Goal: Task Accomplishment & Management: Manage account settings

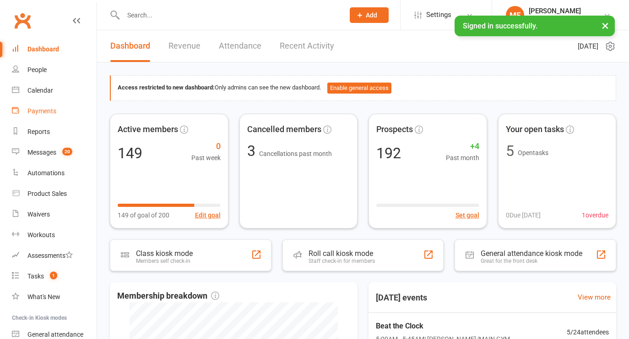
click at [36, 110] on div "Payments" at bounding box center [41, 110] width 29 height 7
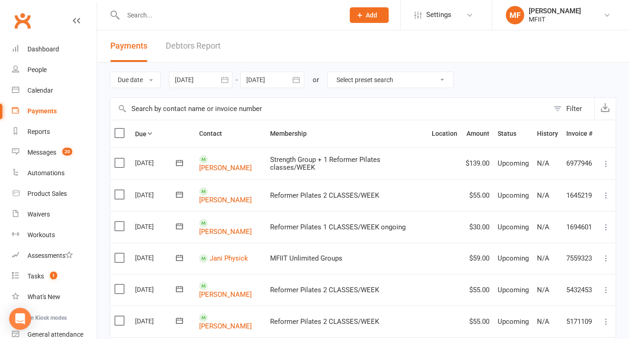
click at [199, 80] on div at bounding box center [201, 79] width 64 height 16
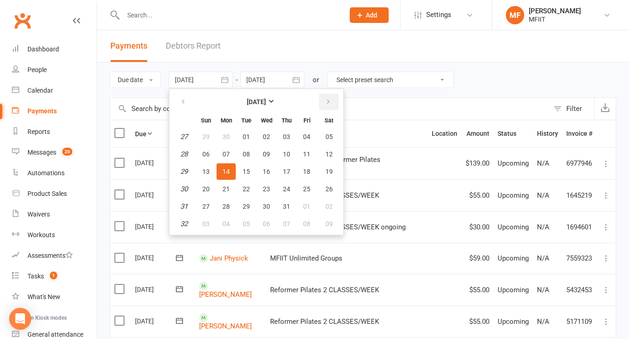
click at [328, 102] on icon "button" at bounding box center [328, 101] width 6 height 7
click at [287, 173] on span "14" at bounding box center [286, 171] width 7 height 7
type input "[DATE]"
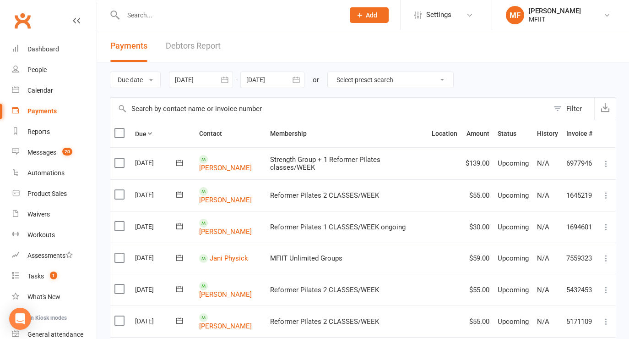
click at [296, 78] on icon "button" at bounding box center [296, 79] width 9 height 9
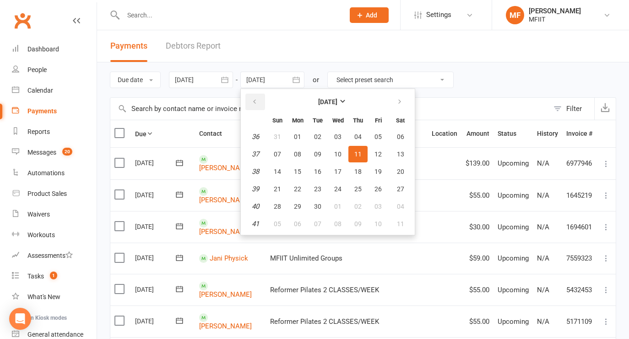
click at [257, 102] on icon "button" at bounding box center [254, 101] width 6 height 7
click at [297, 190] on span "18" at bounding box center [297, 188] width 7 height 7
type input "[DATE]"
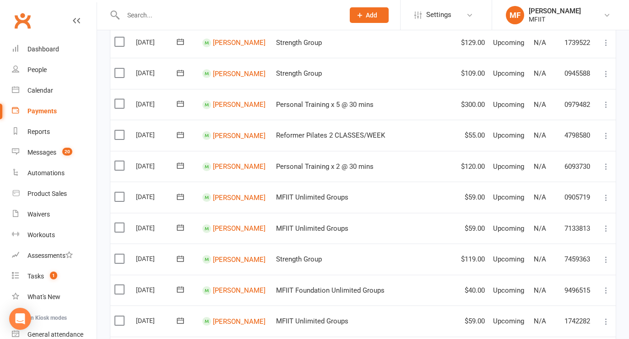
scroll to position [339, 0]
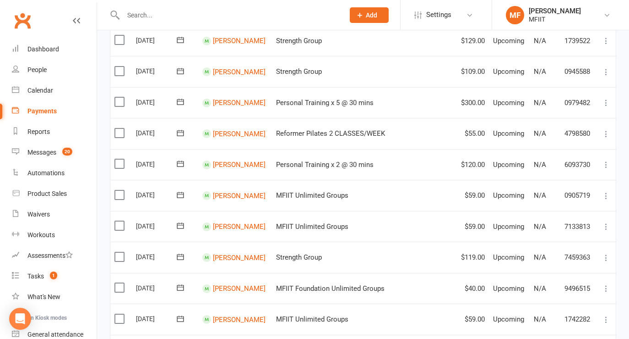
click at [605, 98] on icon at bounding box center [606, 102] width 9 height 9
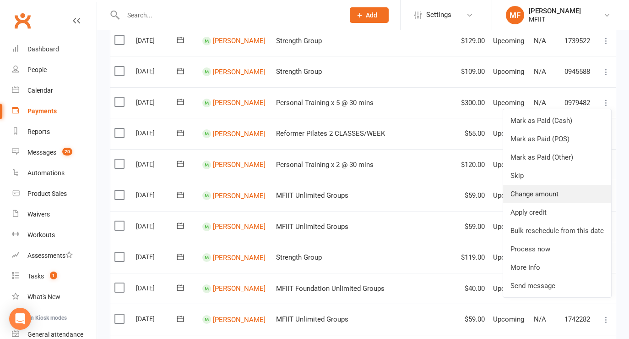
click at [525, 191] on link "Change amount" at bounding box center [557, 194] width 108 height 18
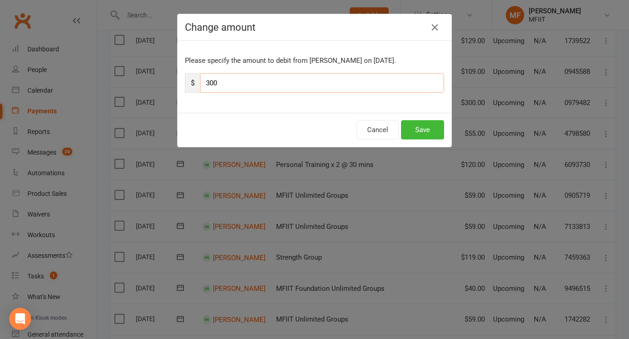
click at [301, 76] on input "300" at bounding box center [322, 82] width 244 height 19
type input "3"
type input "240"
click at [430, 130] on button "Save" at bounding box center [422, 129] width 43 height 19
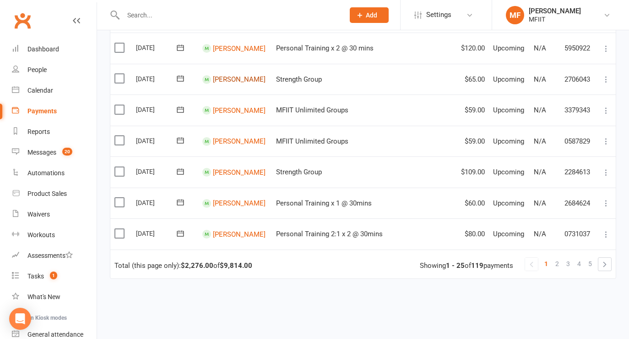
scroll to position [672, 0]
click at [557, 258] on span "2" at bounding box center [558, 262] width 4 height 13
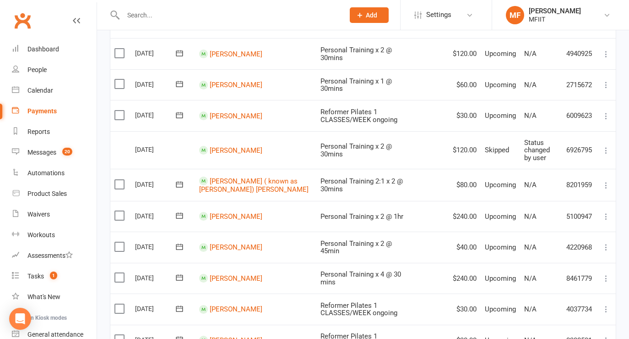
scroll to position [198, 0]
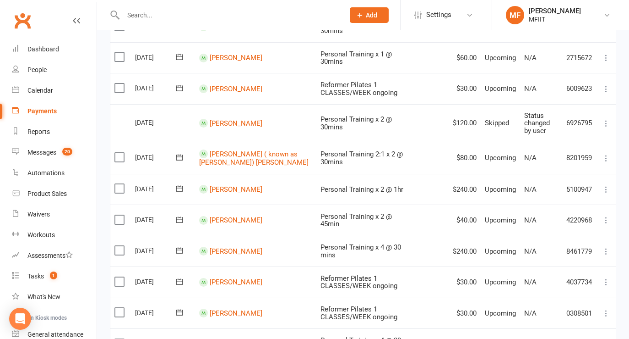
click at [609, 156] on icon at bounding box center [606, 157] width 9 height 9
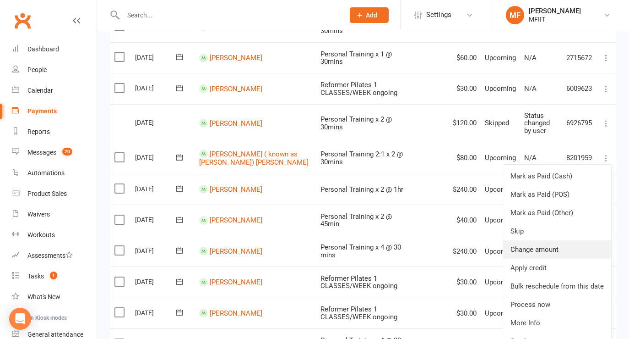
click at [527, 250] on link "Change amount" at bounding box center [557, 249] width 108 height 18
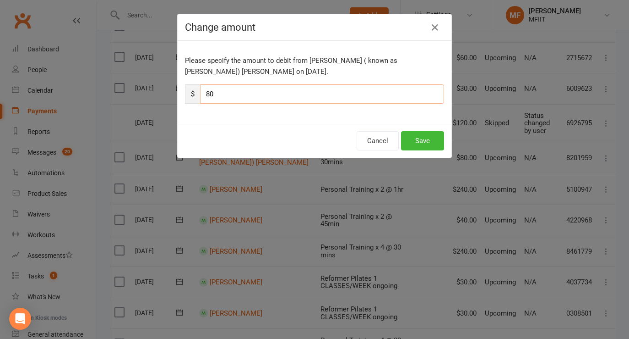
click at [313, 98] on input "80" at bounding box center [322, 93] width 244 height 19
type input "8"
type input "40"
click at [421, 140] on button "Save" at bounding box center [422, 140] width 43 height 19
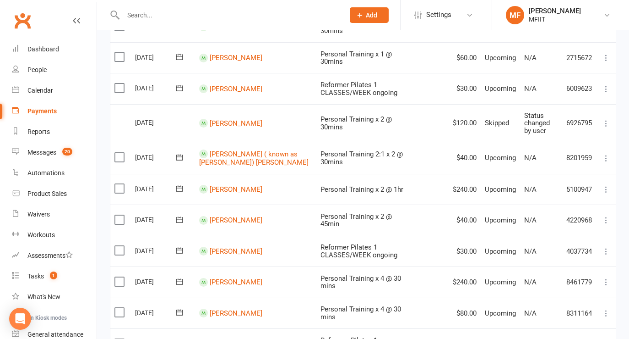
click at [607, 187] on icon at bounding box center [606, 189] width 9 height 9
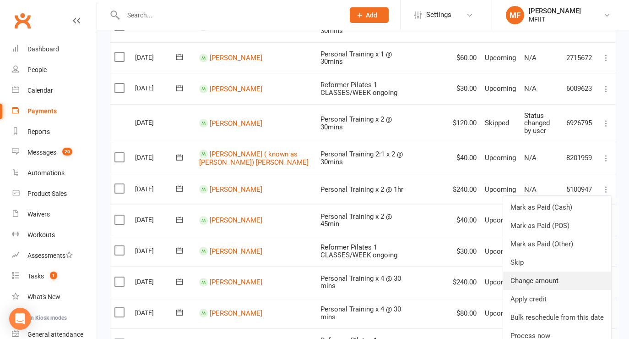
click at [524, 282] on link "Change amount" at bounding box center [557, 280] width 108 height 18
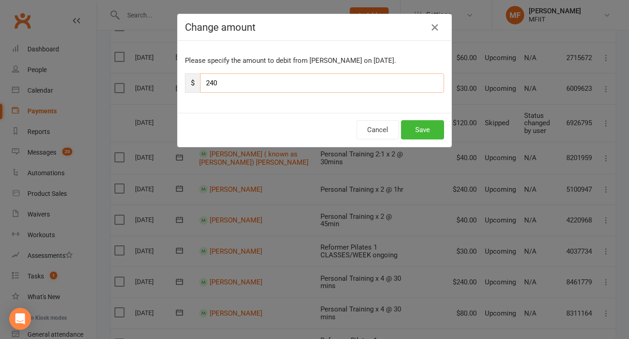
click at [251, 90] on input "240" at bounding box center [322, 82] width 244 height 19
type input "2"
type input "300"
click at [428, 140] on div "Cancel Save" at bounding box center [315, 130] width 274 height 34
click at [427, 130] on button "Save" at bounding box center [422, 129] width 43 height 19
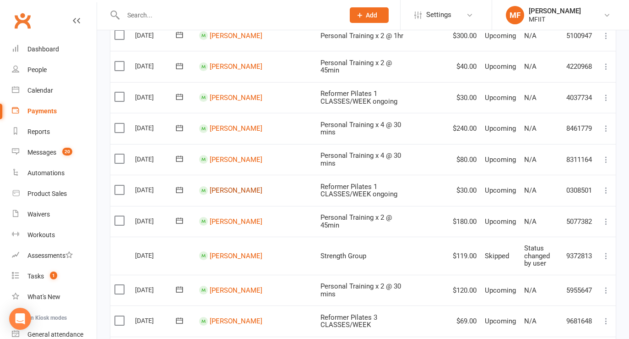
scroll to position [352, 0]
click at [608, 157] on icon at bounding box center [606, 158] width 9 height 9
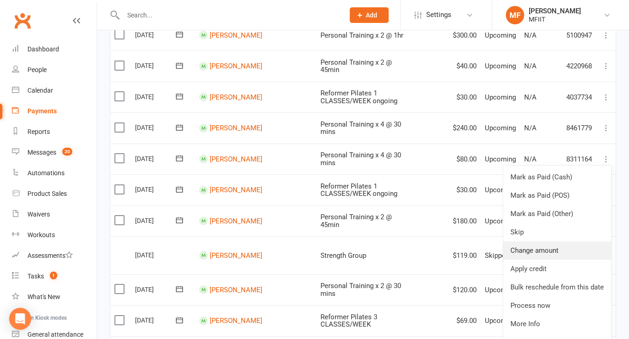
click at [525, 248] on link "Change amount" at bounding box center [557, 250] width 108 height 18
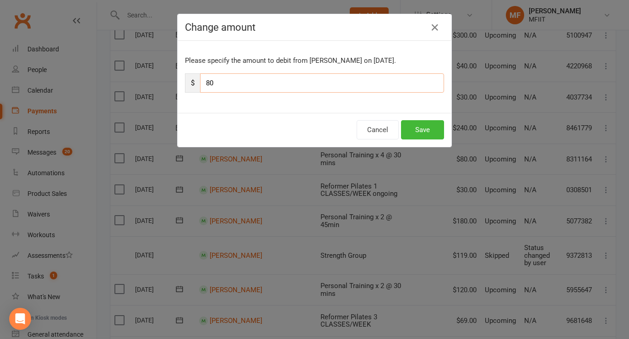
click at [257, 84] on input "80" at bounding box center [322, 82] width 244 height 19
type input "8"
type input "170"
click at [423, 129] on button "Save" at bounding box center [422, 129] width 43 height 19
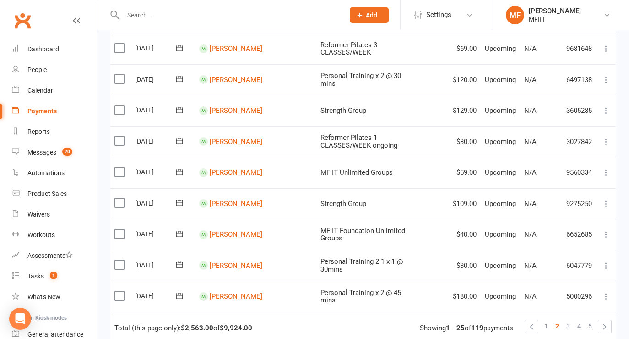
scroll to position [634, 0]
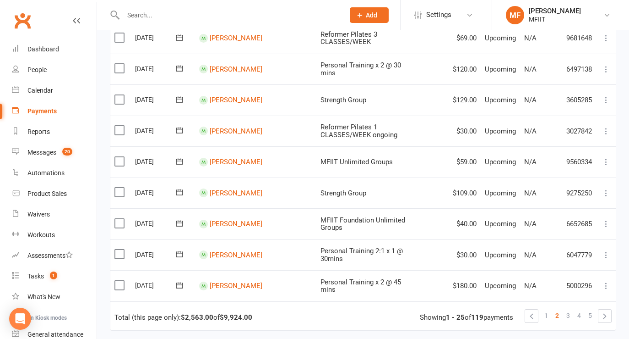
click at [606, 96] on icon at bounding box center [606, 99] width 9 height 9
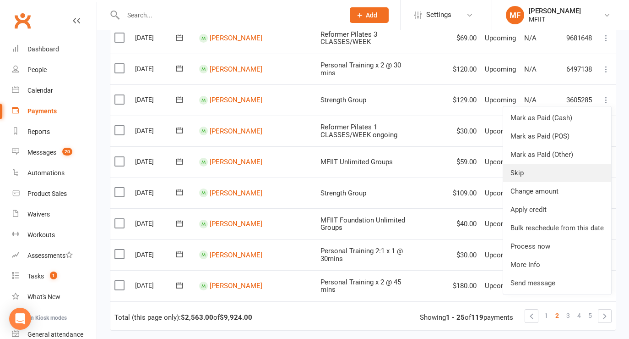
click at [529, 172] on link "Skip" at bounding box center [557, 173] width 108 height 18
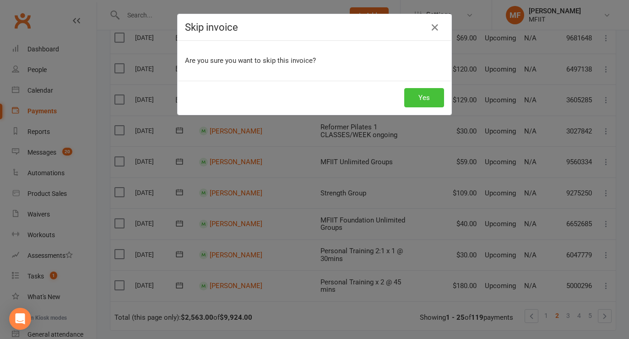
click at [424, 99] on button "Yes" at bounding box center [424, 97] width 40 height 19
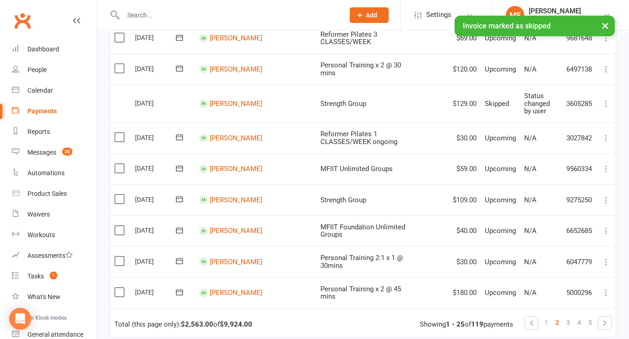
click at [606, 164] on icon at bounding box center [606, 168] width 9 height 9
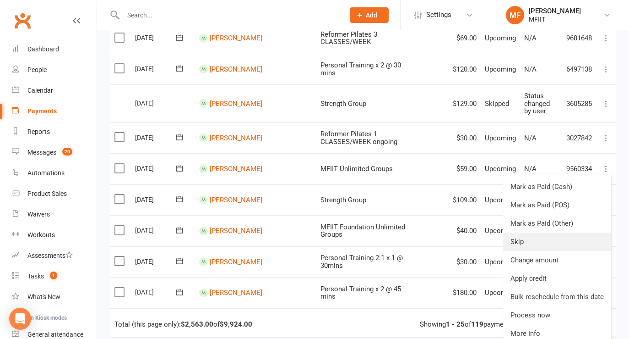
click at [526, 236] on link "Skip" at bounding box center [557, 241] width 108 height 18
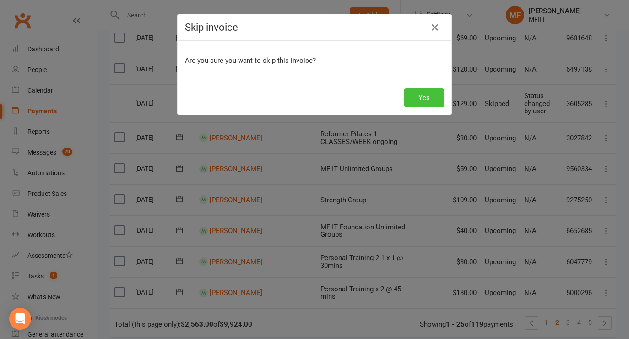
click at [426, 104] on button "Yes" at bounding box center [424, 97] width 40 height 19
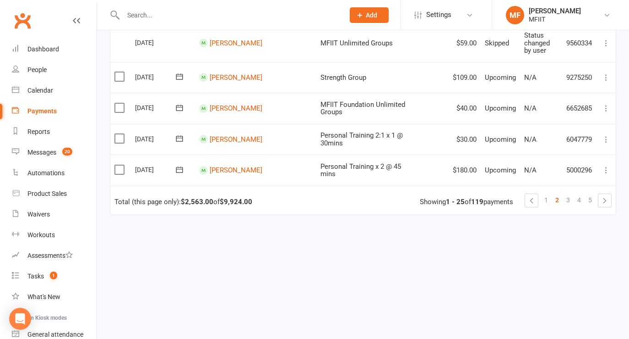
scroll to position [765, 0]
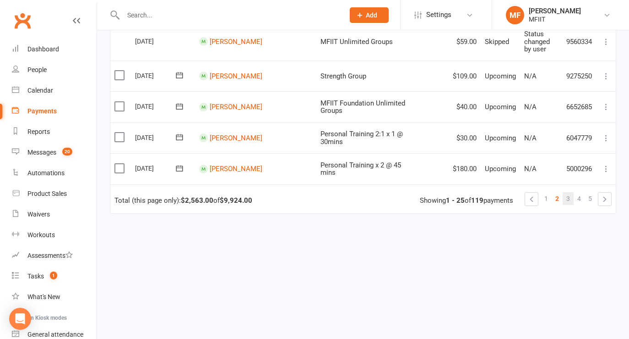
click at [568, 194] on span "3" at bounding box center [569, 198] width 4 height 13
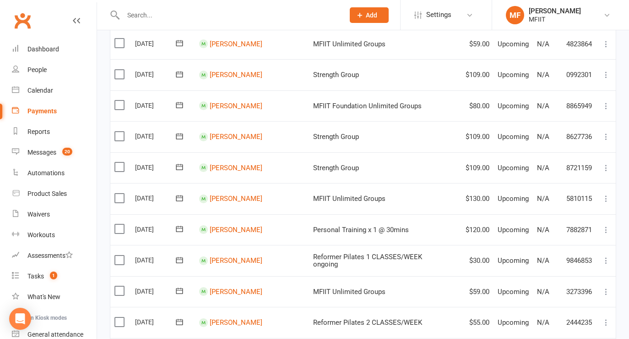
scroll to position [465, 0]
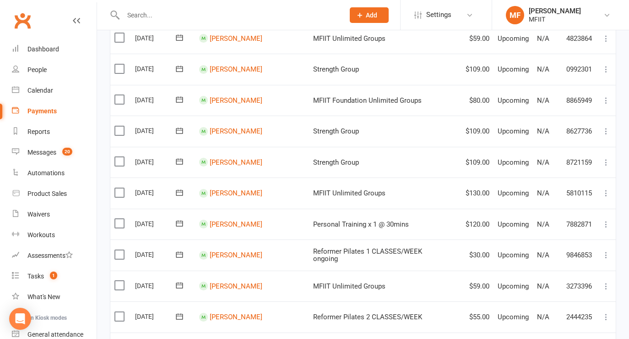
click at [606, 190] on icon at bounding box center [606, 192] width 9 height 9
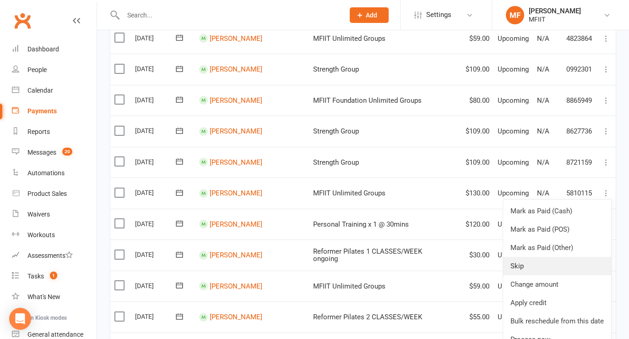
click at [531, 264] on link "Skip" at bounding box center [557, 266] width 108 height 18
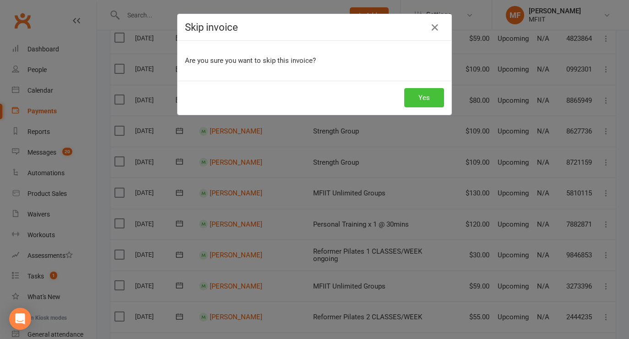
click at [426, 95] on button "Yes" at bounding box center [424, 97] width 40 height 19
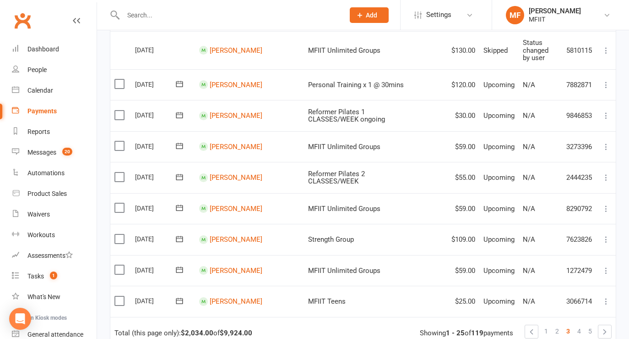
scroll to position [609, 0]
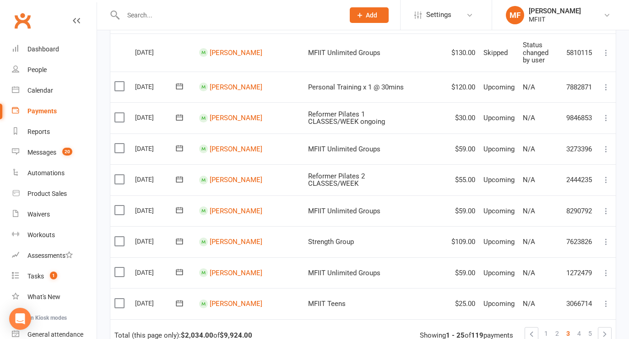
click at [606, 120] on icon at bounding box center [606, 117] width 9 height 9
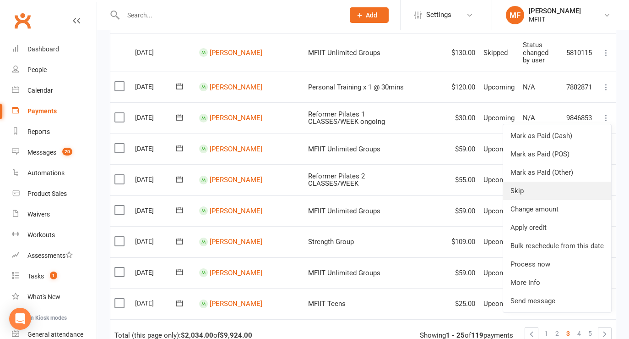
click at [521, 194] on link "Skip" at bounding box center [557, 190] width 108 height 18
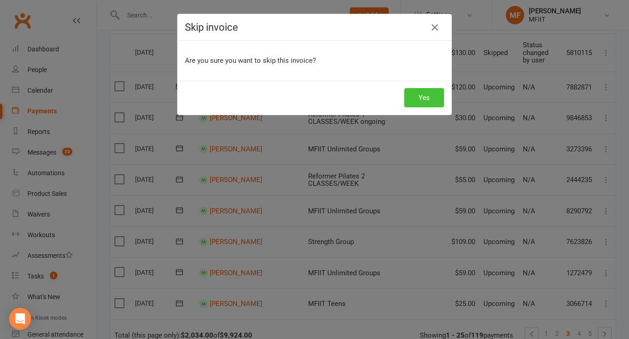
click at [437, 100] on button "Yes" at bounding box center [424, 97] width 40 height 19
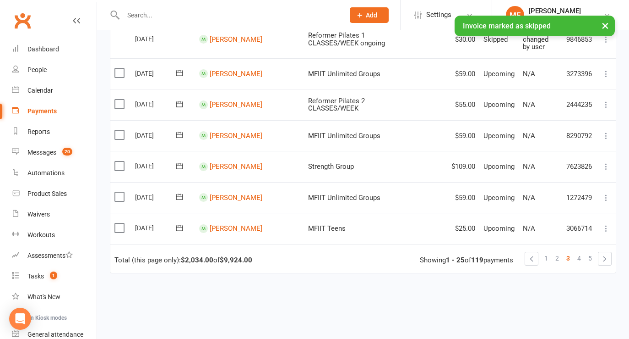
scroll to position [692, 0]
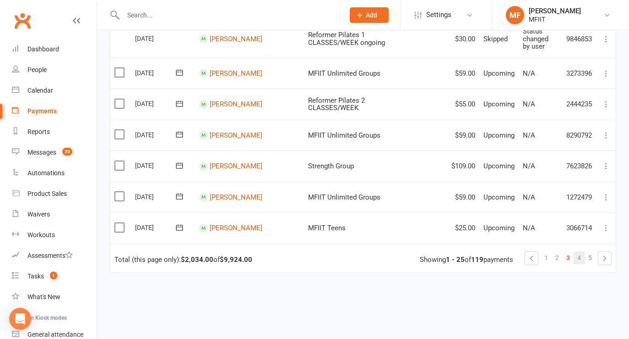
click at [581, 257] on link "4" at bounding box center [579, 257] width 11 height 13
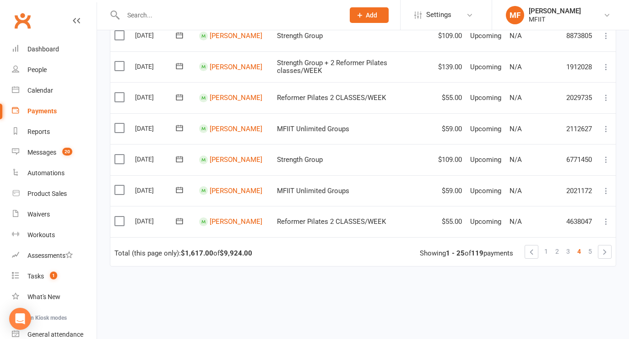
scroll to position [0, 0]
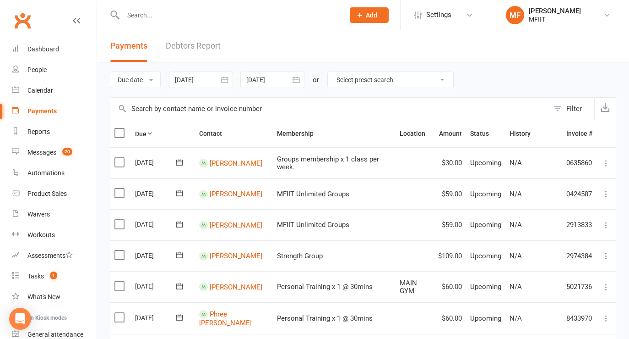
click at [607, 166] on icon at bounding box center [606, 162] width 9 height 9
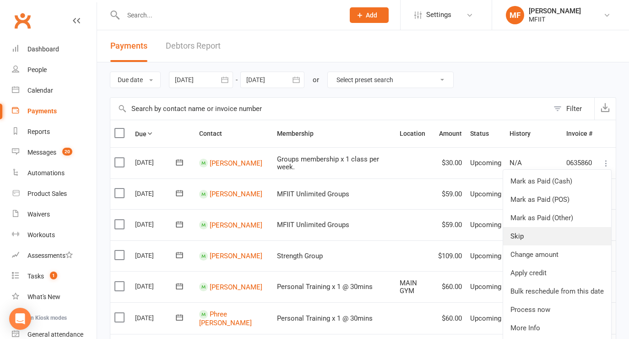
click at [536, 237] on link "Skip" at bounding box center [557, 236] width 108 height 18
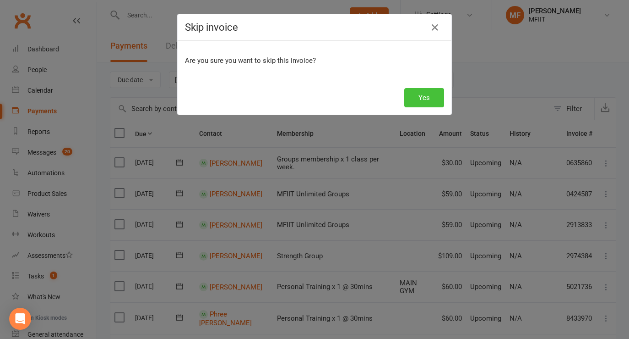
click at [423, 94] on button "Yes" at bounding box center [424, 97] width 40 height 19
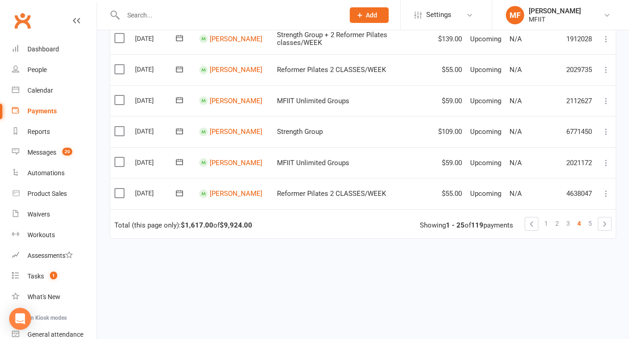
scroll to position [721, 0]
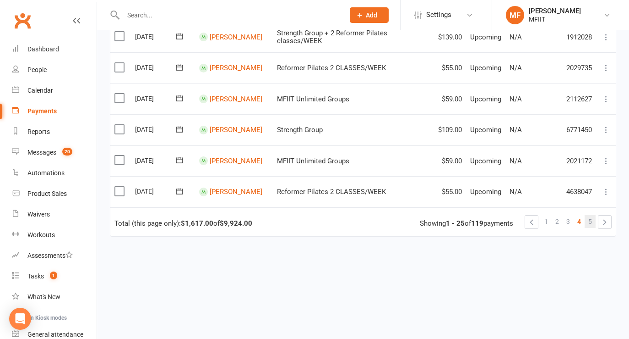
click at [591, 227] on span "5" at bounding box center [591, 221] width 4 height 13
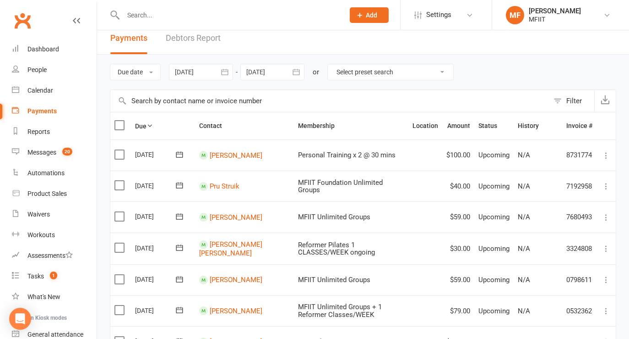
scroll to position [0, 0]
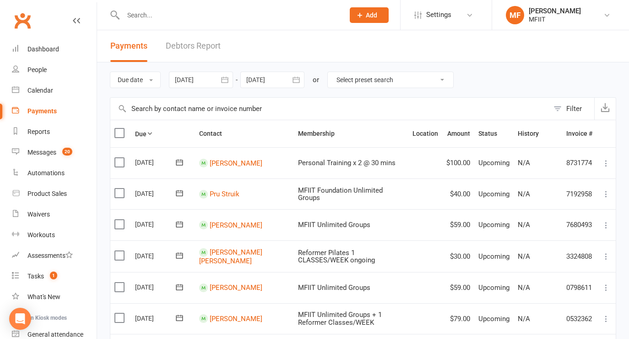
click at [575, 107] on div "Filter" at bounding box center [575, 108] width 16 height 11
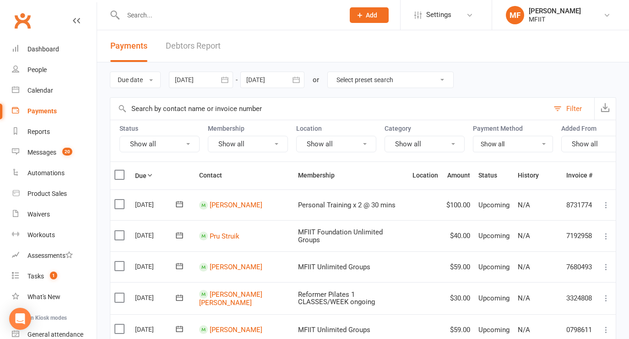
click at [147, 144] on button "Show all" at bounding box center [160, 144] width 80 height 16
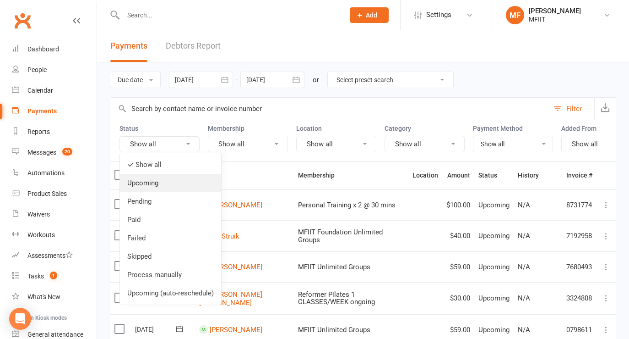
click at [148, 182] on link "Upcoming" at bounding box center [170, 183] width 101 height 18
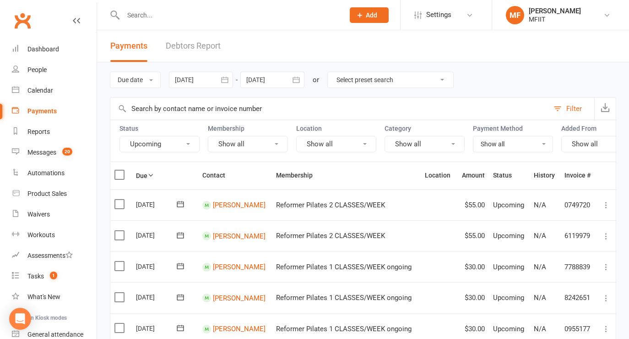
click at [148, 143] on button "Upcoming" at bounding box center [160, 144] width 80 height 16
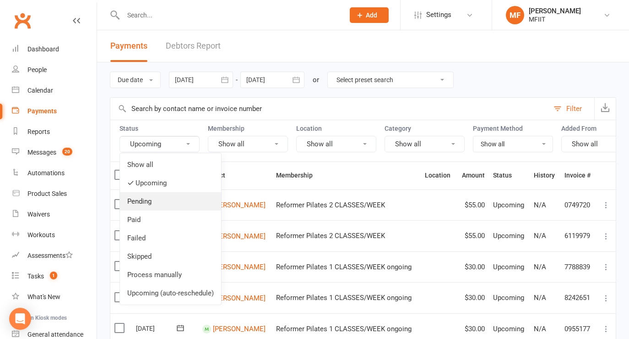
click at [137, 204] on link "Pending" at bounding box center [170, 201] width 101 height 18
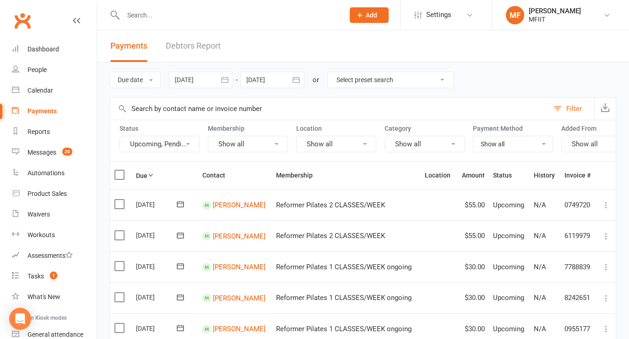
click at [152, 140] on button "Upcoming, Pendi..." at bounding box center [160, 144] width 80 height 16
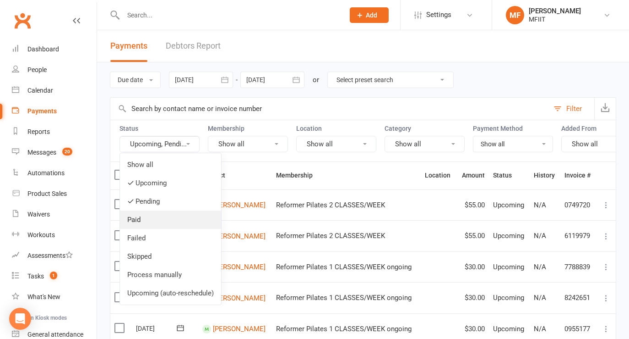
click at [139, 218] on link "Paid" at bounding box center [170, 219] width 101 height 18
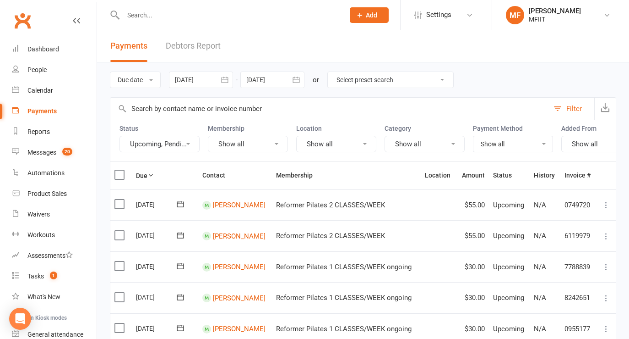
click at [195, 13] on input "text" at bounding box center [229, 15] width 218 height 13
type input "gayani"
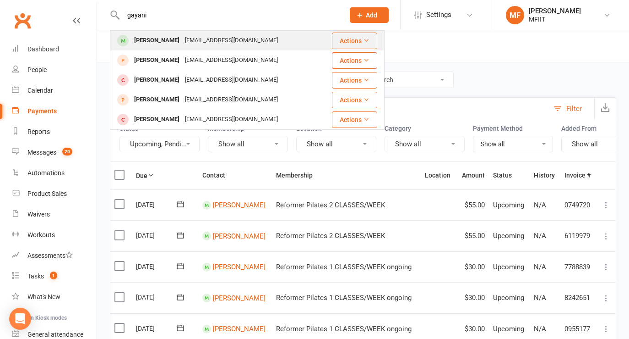
click at [171, 38] on div "[PERSON_NAME]" at bounding box center [156, 40] width 51 height 13
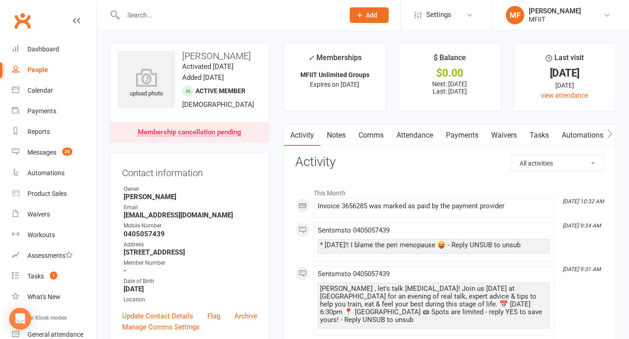
click at [147, 19] on input "text" at bounding box center [229, 15] width 218 height 13
type input "[PERSON_NAME]"
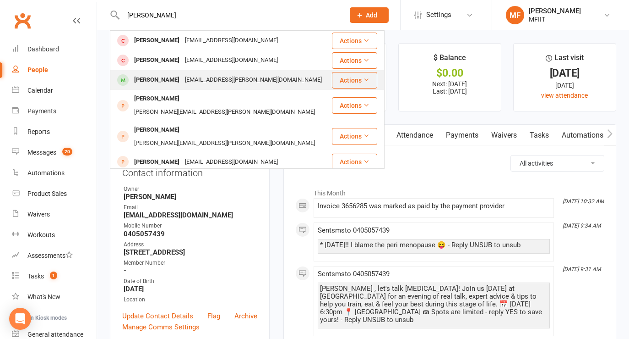
click at [161, 80] on div "[PERSON_NAME]" at bounding box center [156, 79] width 51 height 13
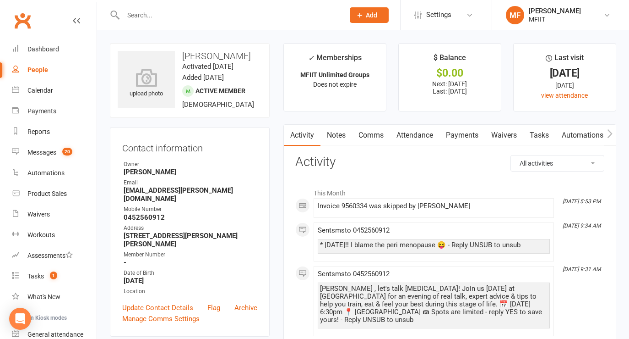
click at [145, 15] on input "text" at bounding box center [229, 15] width 218 height 13
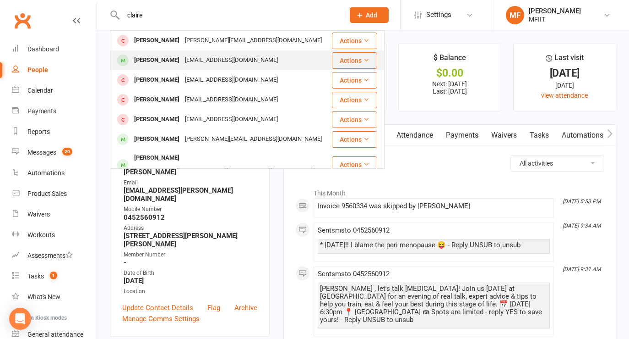
type input "claire"
click at [167, 60] on div "[PERSON_NAME]" at bounding box center [156, 60] width 51 height 13
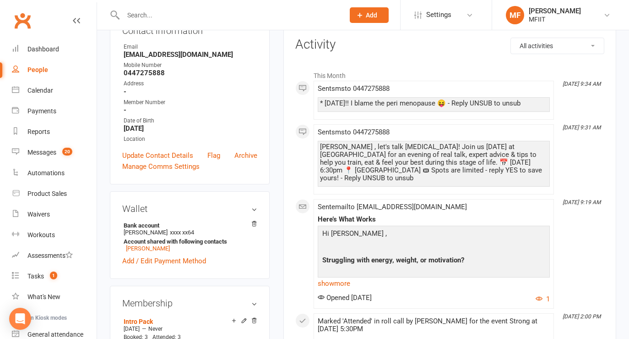
scroll to position [119, 0]
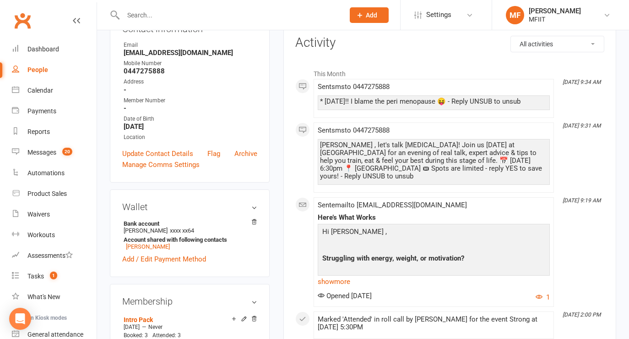
click at [149, 11] on input "text" at bounding box center [229, 15] width 218 height 13
type input "[PERSON_NAME]"
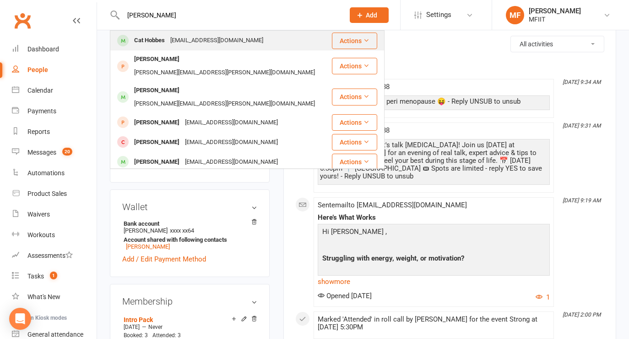
click at [147, 38] on div "Cat Hobbes" at bounding box center [149, 40] width 36 height 13
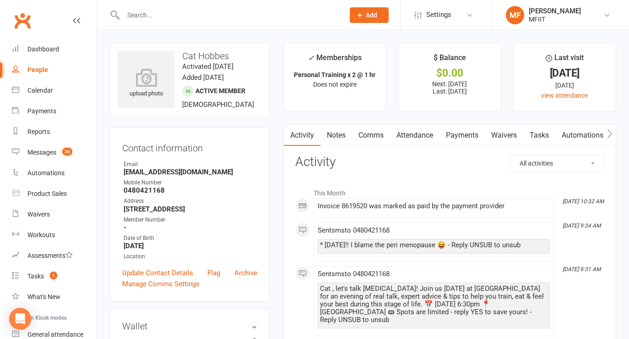
click at [461, 135] on link "Payments" at bounding box center [462, 135] width 45 height 21
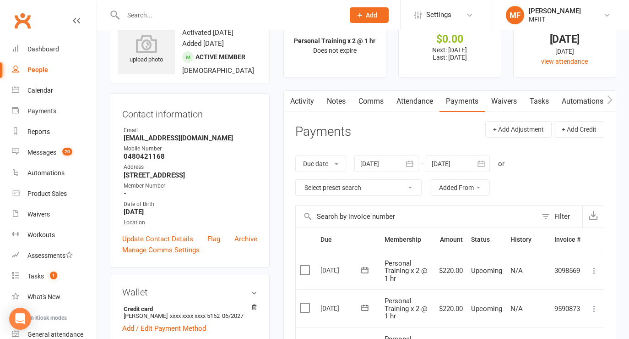
scroll to position [0, 0]
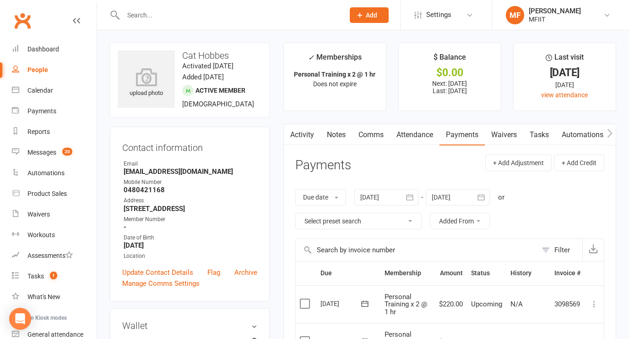
click at [172, 9] on input "text" at bounding box center [229, 15] width 218 height 13
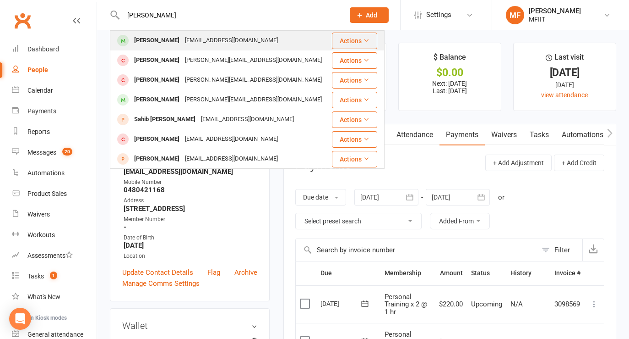
type input "[PERSON_NAME]"
click at [143, 47] on div "[PERSON_NAME] [PERSON_NAME][EMAIL_ADDRESS][DOMAIN_NAME]" at bounding box center [221, 40] width 220 height 19
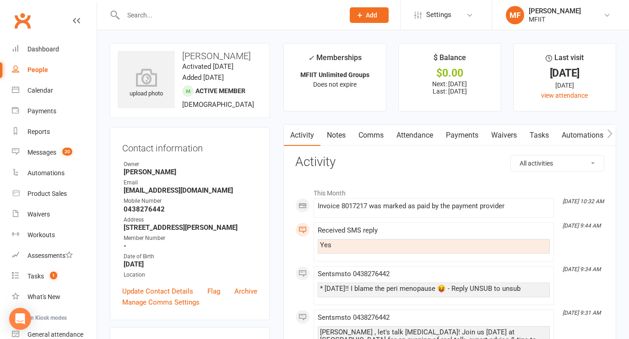
click at [461, 134] on link "Payments" at bounding box center [462, 135] width 45 height 21
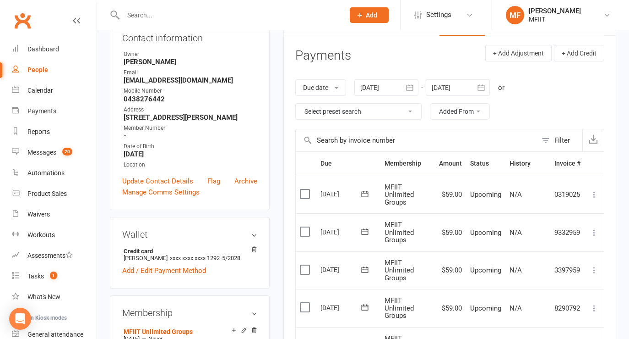
scroll to position [85, 0]
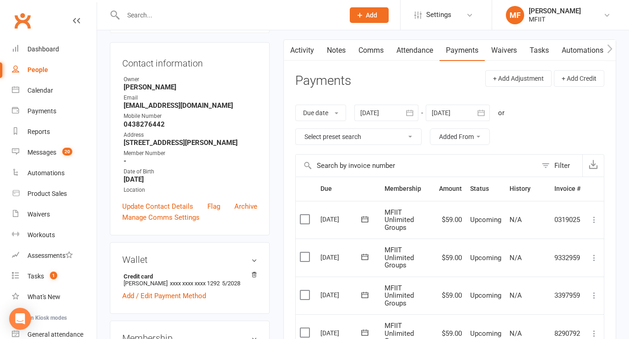
click at [421, 50] on link "Attendance" at bounding box center [414, 50] width 49 height 21
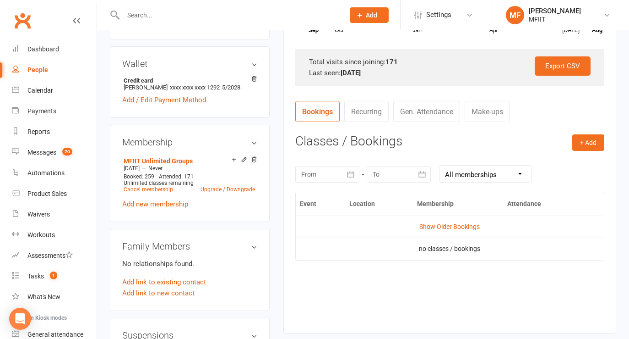
scroll to position [281, 0]
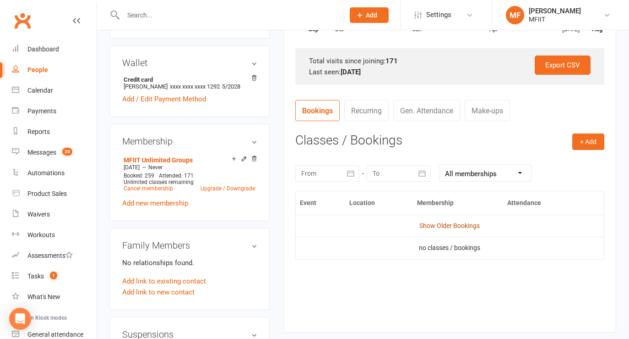
click at [438, 227] on link "Show Older Bookings" at bounding box center [450, 225] width 60 height 7
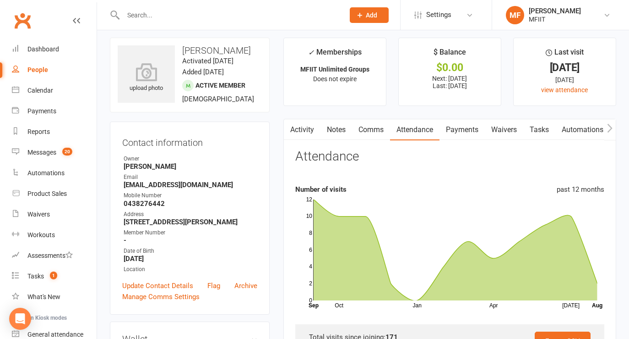
scroll to position [4, 0]
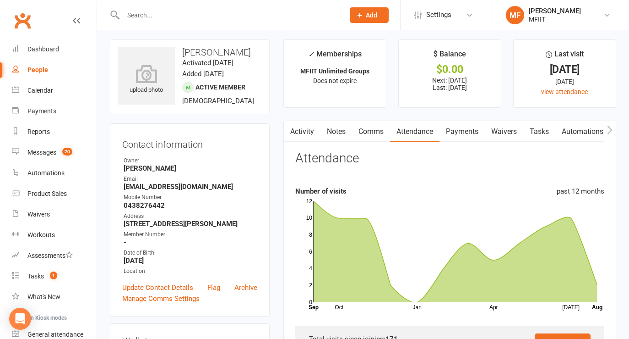
click at [470, 131] on link "Payments" at bounding box center [462, 131] width 45 height 21
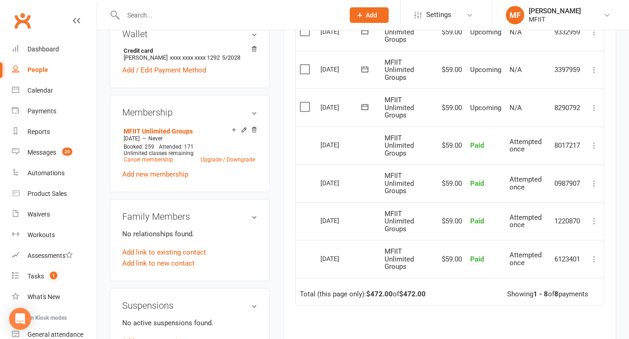
scroll to position [312, 0]
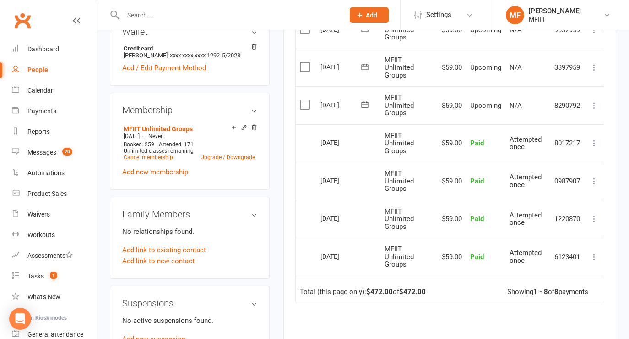
click at [592, 104] on icon at bounding box center [594, 105] width 9 height 9
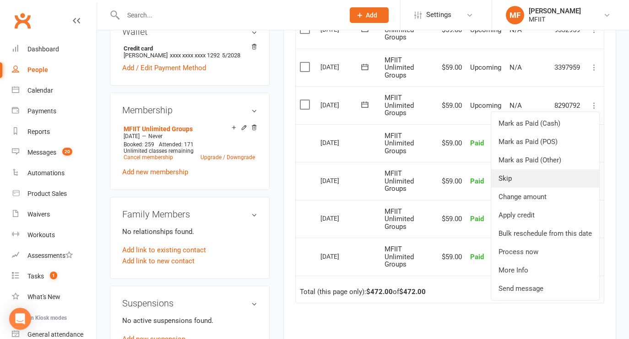
click at [515, 181] on link "Skip" at bounding box center [546, 178] width 108 height 18
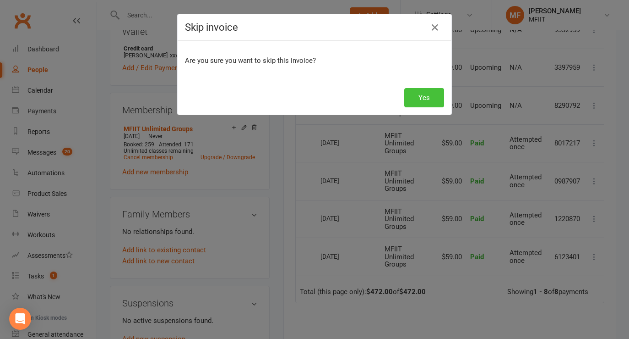
click at [420, 97] on button "Yes" at bounding box center [424, 97] width 40 height 19
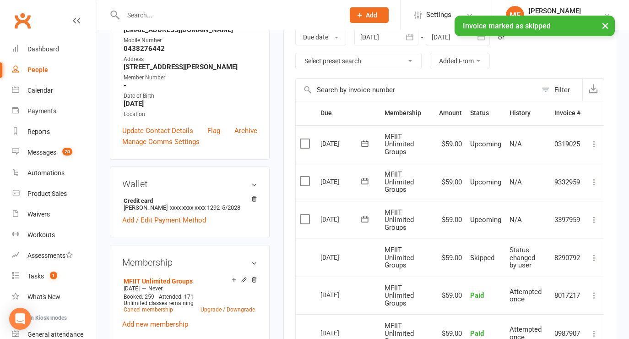
scroll to position [0, 0]
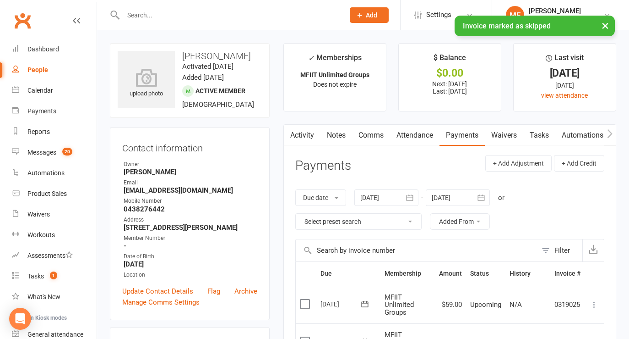
click at [135, 11] on input "text" at bounding box center [229, 15] width 218 height 13
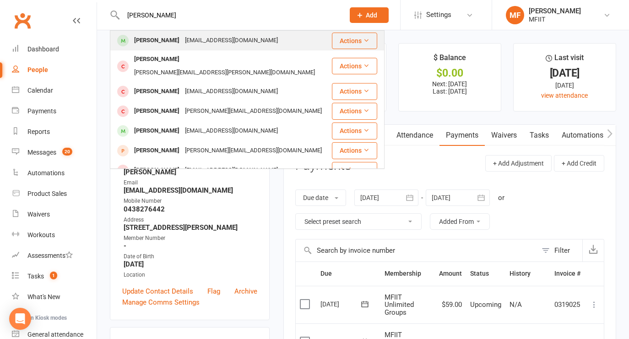
type input "[PERSON_NAME]"
click at [147, 44] on div "[PERSON_NAME]" at bounding box center [156, 40] width 51 height 13
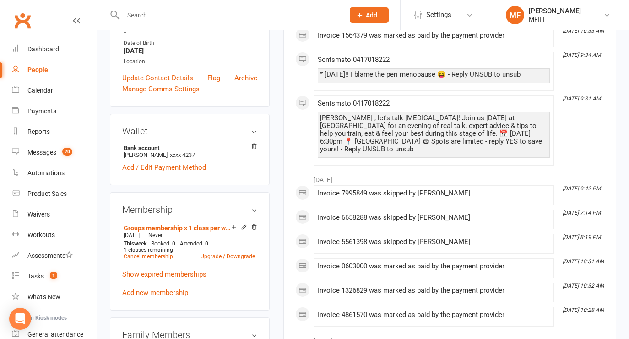
scroll to position [280, 0]
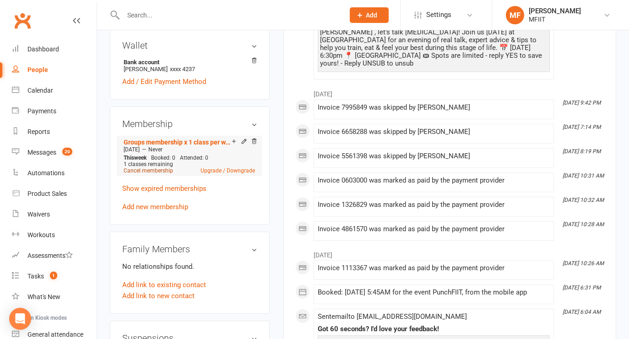
click at [139, 174] on link "Cancel membership" at bounding box center [148, 170] width 49 height 6
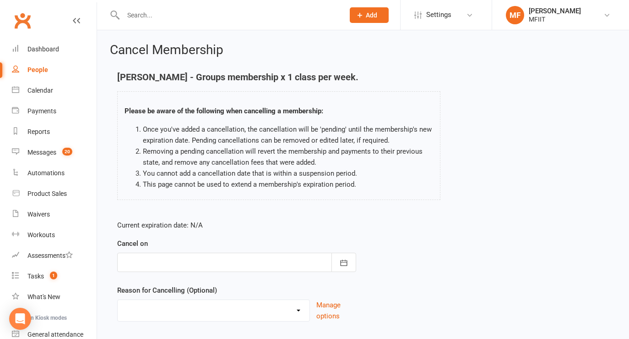
click at [228, 255] on div at bounding box center [236, 261] width 239 height 19
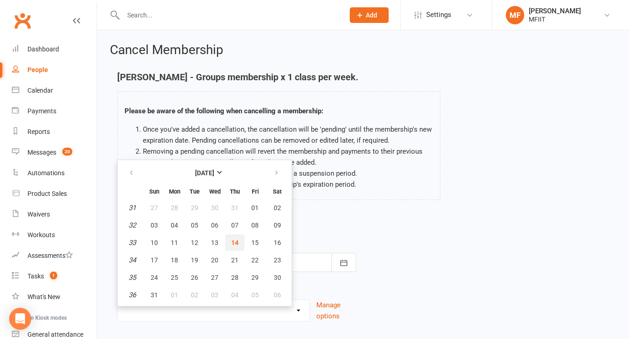
click at [236, 243] on span "14" at bounding box center [234, 242] width 7 height 7
type input "[DATE]"
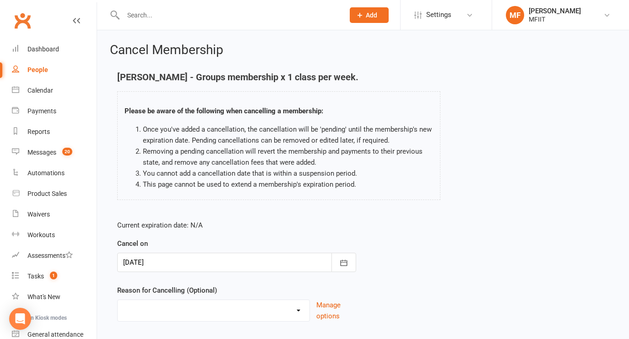
scroll to position [3, 0]
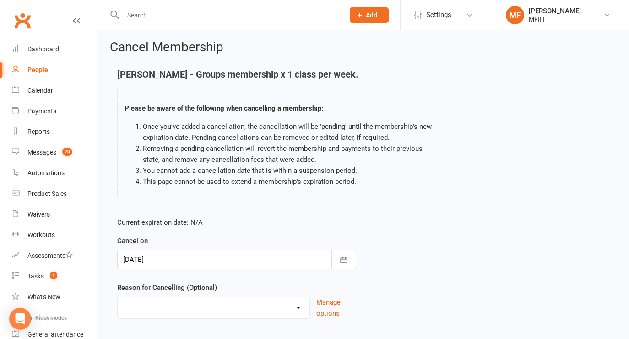
click at [195, 311] on select "Holiday Injury Other reason" at bounding box center [214, 306] width 192 height 18
select select "2"
click at [118, 297] on select "Holiday Injury Other reason" at bounding box center [214, 306] width 192 height 18
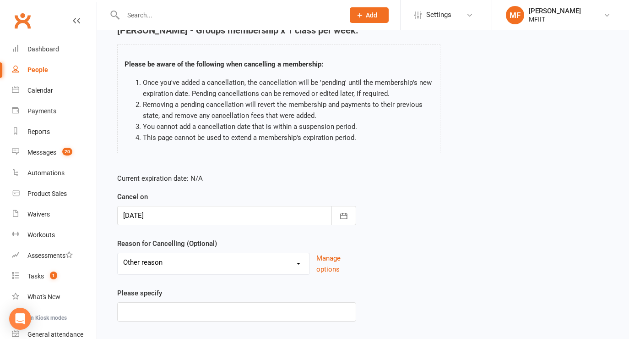
scroll to position [104, 0]
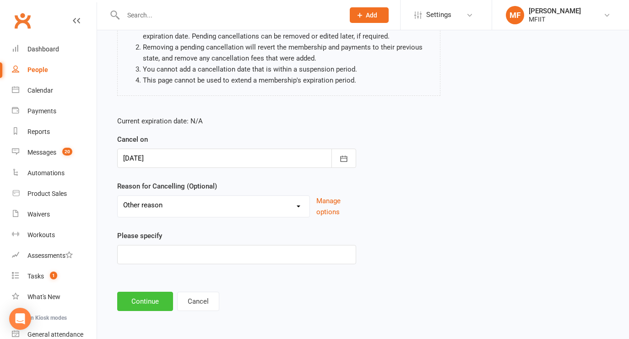
click at [141, 303] on button "Continue" at bounding box center [145, 300] width 56 height 19
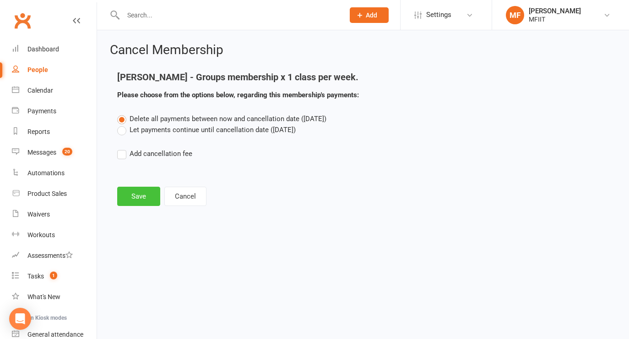
click at [134, 197] on button "Save" at bounding box center [138, 195] width 43 height 19
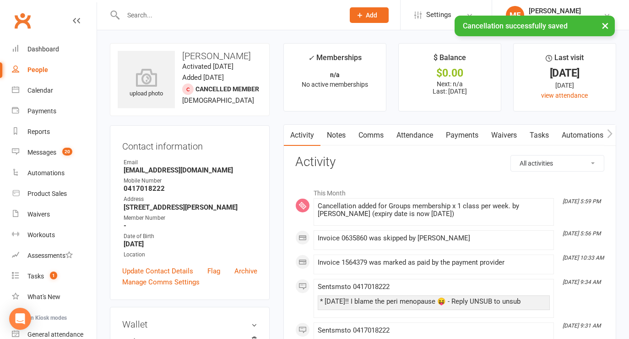
click at [159, 16] on div "× Cancellation successfully saved" at bounding box center [308, 16] width 617 height 0
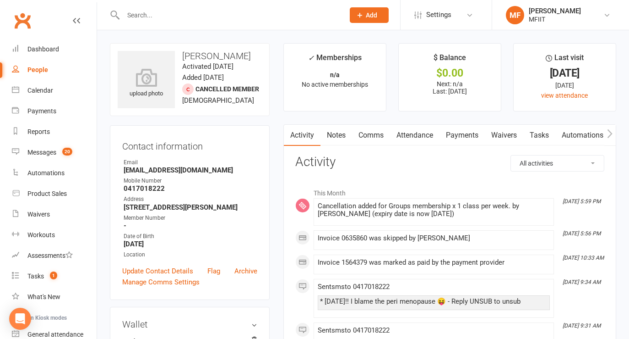
click at [138, 15] on input "text" at bounding box center [229, 15] width 218 height 13
type input "[PERSON_NAME]"
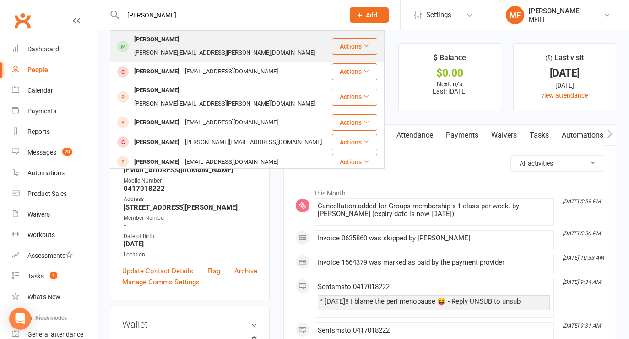
click at [152, 38] on div "[PERSON_NAME]" at bounding box center [156, 39] width 51 height 13
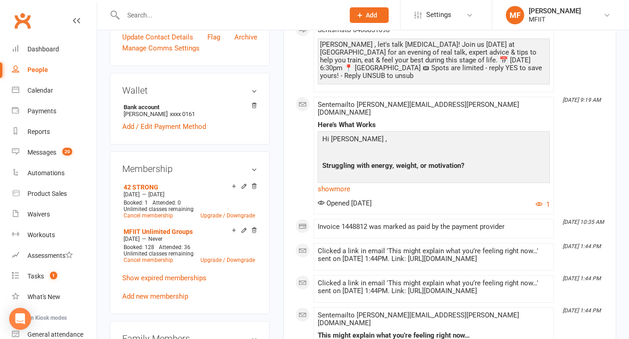
scroll to position [246, 0]
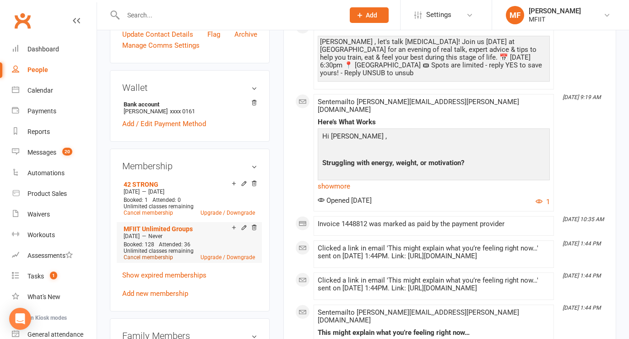
click at [137, 258] on link "Cancel membership" at bounding box center [148, 257] width 49 height 6
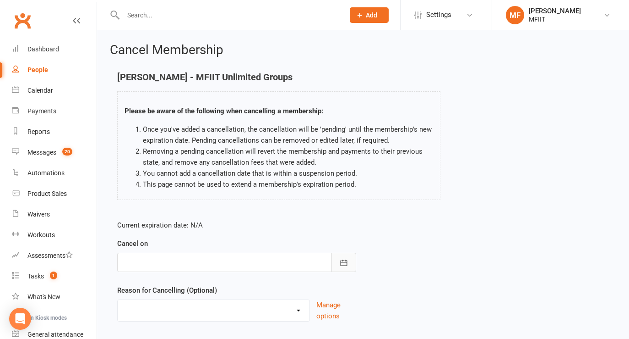
click at [347, 262] on icon "button" at bounding box center [344, 262] width 7 height 6
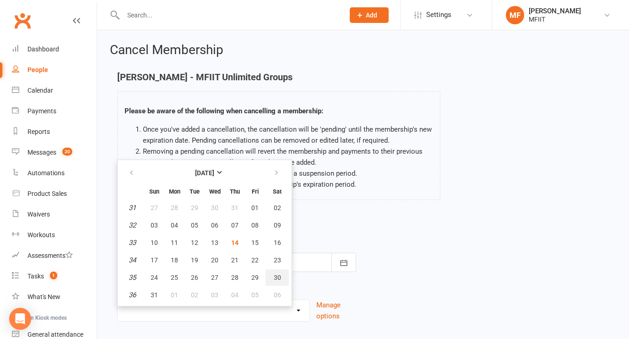
click at [274, 277] on span "30" at bounding box center [277, 276] width 7 height 7
type input "[DATE]"
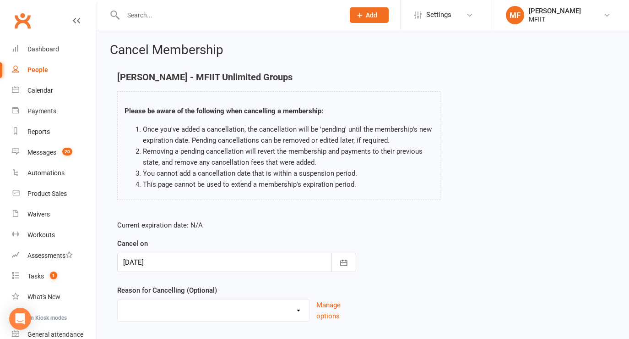
click at [298, 310] on select "Holiday Injury Other reason" at bounding box center [214, 309] width 192 height 18
select select "2"
click at [118, 300] on select "Holiday Injury Other reason" at bounding box center [214, 309] width 192 height 18
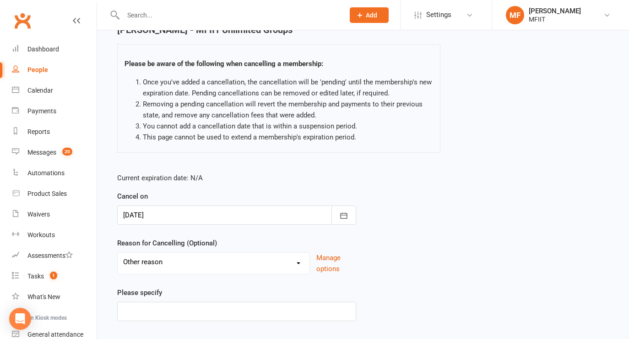
scroll to position [104, 0]
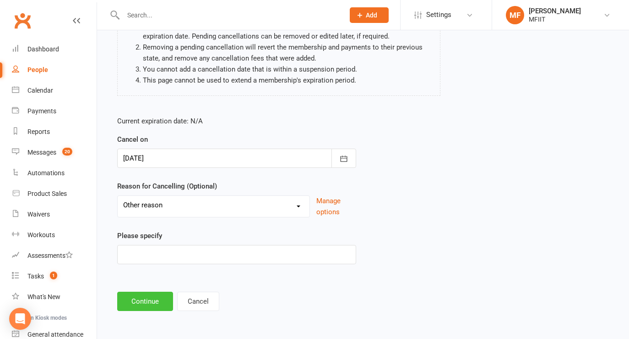
click at [144, 300] on button "Continue" at bounding box center [145, 300] width 56 height 19
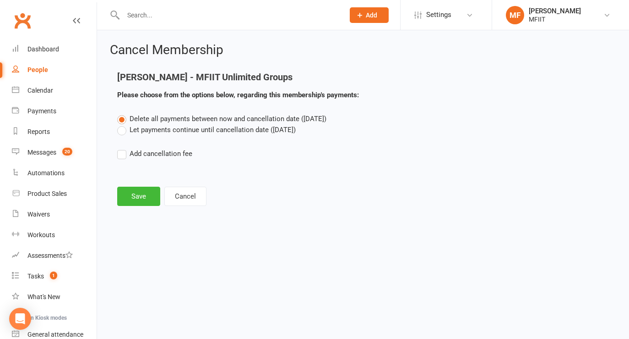
click at [153, 127] on label "Let payments continue until cancellation date ([DATE])" at bounding box center [206, 129] width 179 height 11
click at [123, 124] on input "Let payments continue until cancellation date ([DATE])" at bounding box center [120, 124] width 6 height 0
click at [138, 197] on button "Save" at bounding box center [138, 195] width 43 height 19
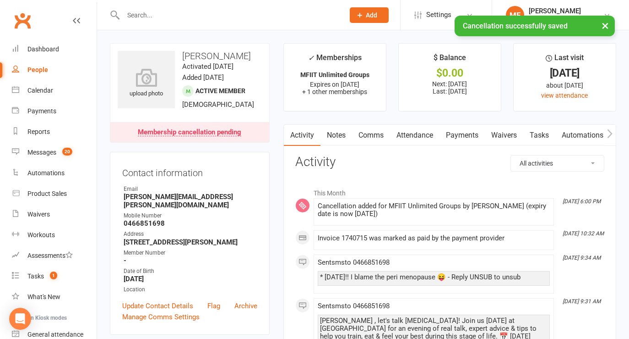
click at [146, 16] on div "× Cancellation successfully saved" at bounding box center [308, 16] width 617 height 0
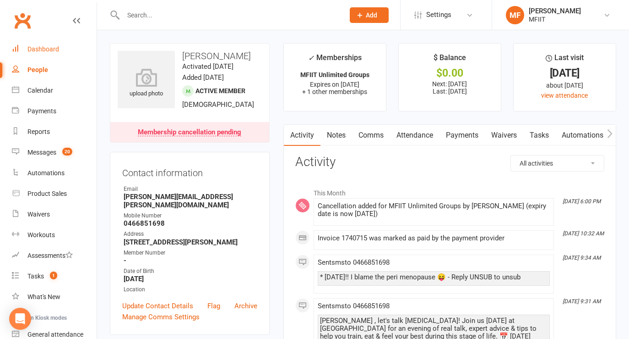
click at [37, 47] on div "Dashboard" at bounding box center [43, 48] width 32 height 7
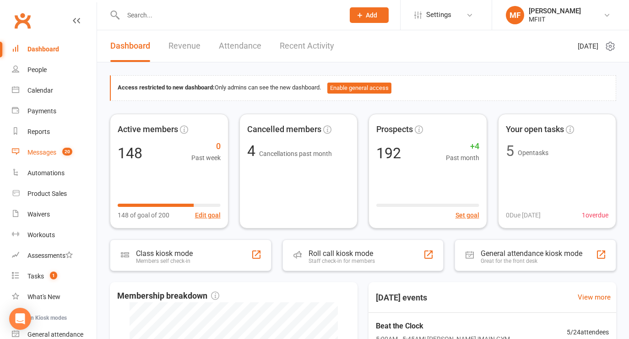
click at [38, 151] on div "Messages" at bounding box center [41, 151] width 29 height 7
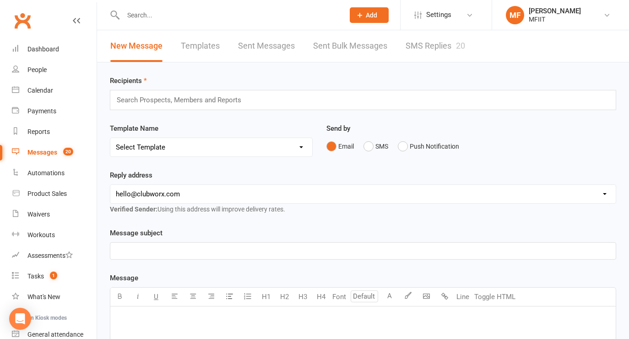
click at [431, 48] on link "SMS Replies 20" at bounding box center [436, 46] width 60 height 32
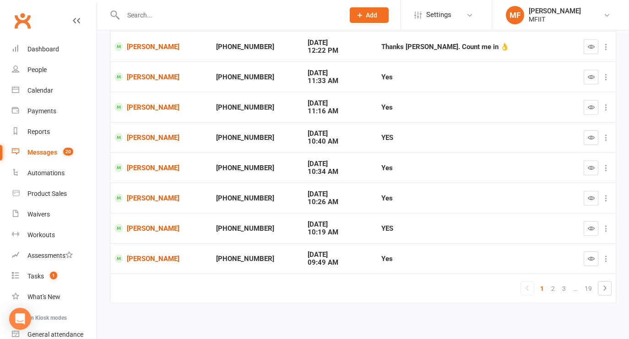
scroll to position [175, 0]
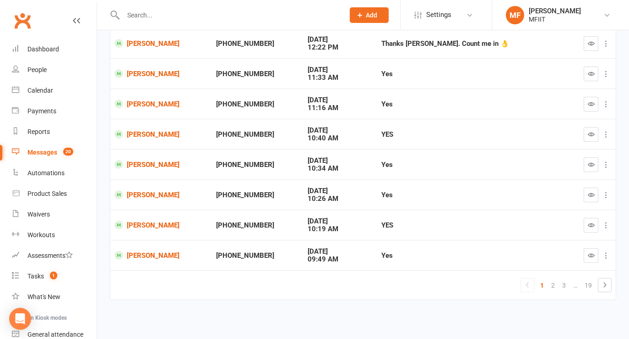
click at [184, 273] on td "1 2 3 … 19" at bounding box center [363, 284] width 506 height 29
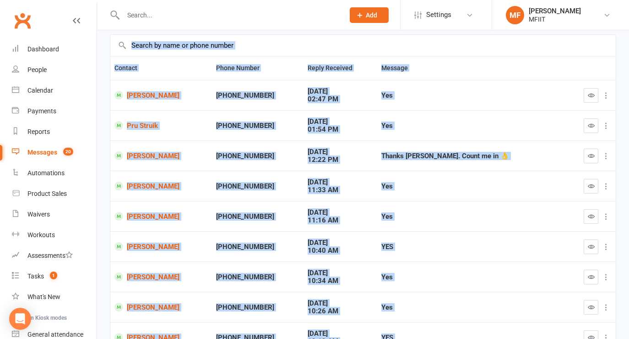
scroll to position [13, 0]
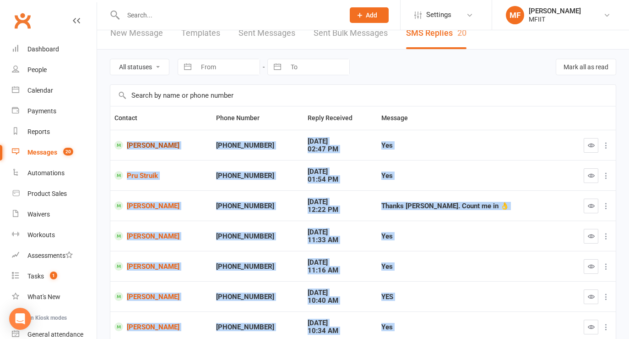
drag, startPoint x: 274, startPoint y: 254, endPoint x: 126, endPoint y: 143, distance: 185.5
click at [126, 143] on tbody "[PERSON_NAME] +61414769677 [DATE] 02:47 PM Yes Pru Struik +61416281876 [DATE] 0…" at bounding box center [363, 281] width 506 height 302
copy tbody "[PERSON_NAME] +61414769677 [DATE] 02:47 PM Yes Pru Struik +61416281876 [DATE] 0…"
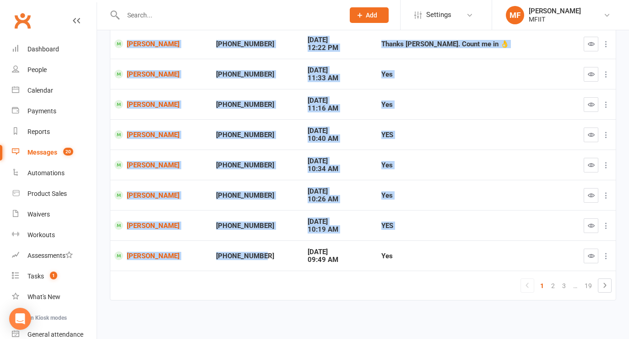
scroll to position [175, 0]
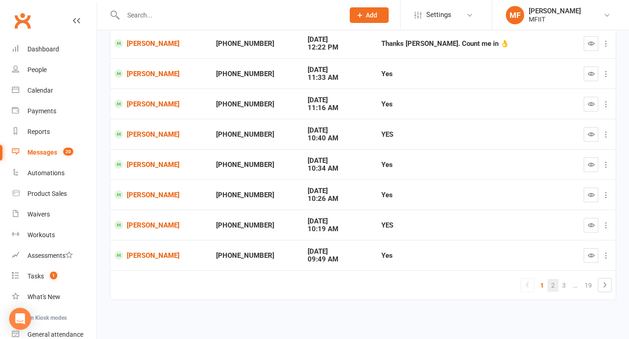
click at [551, 285] on link "2" at bounding box center [553, 285] width 11 height 13
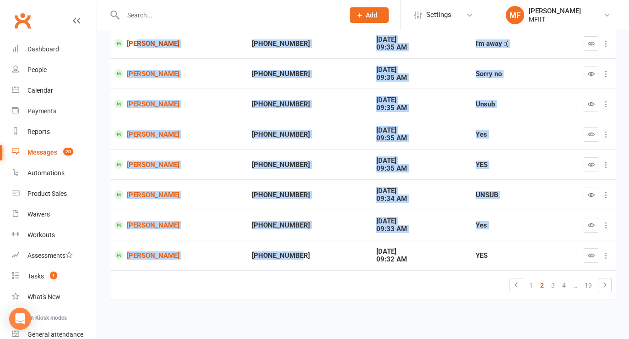
drag, startPoint x: 299, startPoint y: 257, endPoint x: 142, endPoint y: 45, distance: 263.2
click at [142, 45] on tbody "[PERSON_NAME] +61438276442 [DATE] 09:44 AM Yes [PERSON_NAME] +61414252365 [DATE…" at bounding box center [363, 118] width 506 height 302
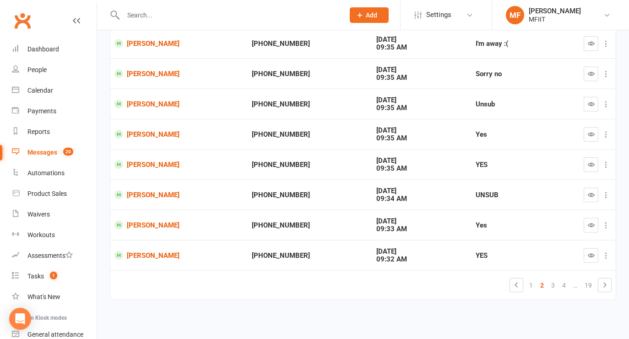
click at [311, 257] on div "[PHONE_NUMBER]" at bounding box center [310, 255] width 116 height 8
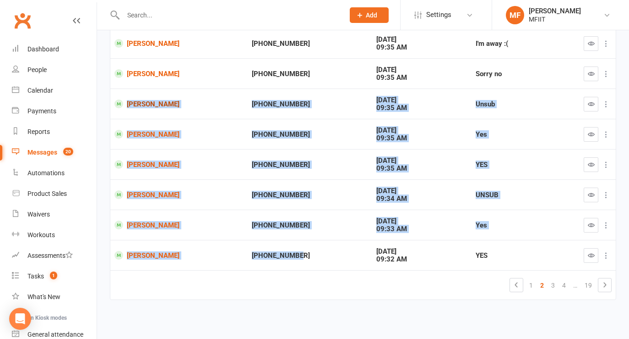
drag, startPoint x: 300, startPoint y: 257, endPoint x: 126, endPoint y: 100, distance: 234.6
click at [126, 100] on tbody "[PERSON_NAME] +61438276442 [DATE] 09:44 AM Yes [PERSON_NAME] +61414252365 [DATE…" at bounding box center [363, 118] width 506 height 302
copy tbody "[PERSON_NAME] +61420522631 [DATE] 09:35 AM Unsub [PERSON_NAME] +61422292116 [DA…"
click at [205, 194] on link "[PERSON_NAME]" at bounding box center [179, 194] width 129 height 9
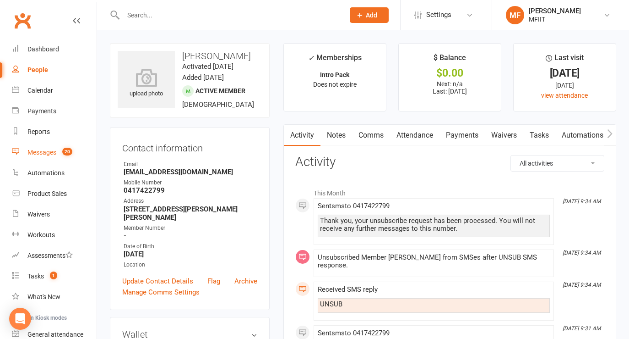
click at [37, 153] on div "Messages" at bounding box center [41, 151] width 29 height 7
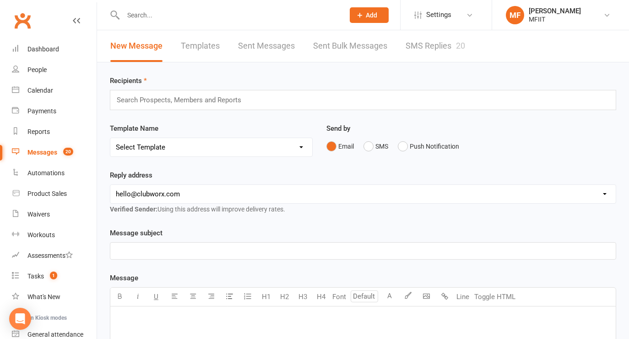
click at [439, 45] on link "SMS Replies 20" at bounding box center [436, 46] width 60 height 32
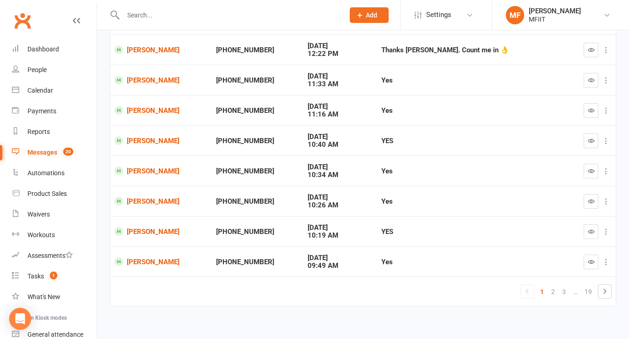
scroll to position [175, 0]
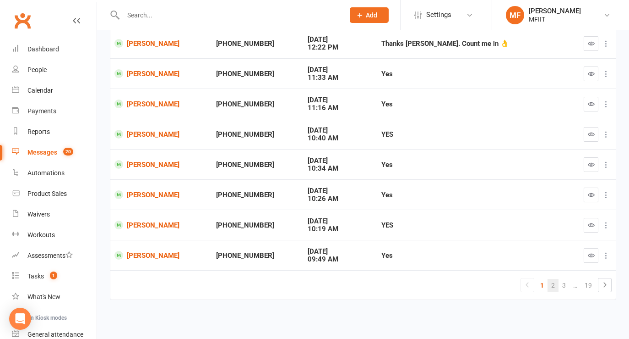
click at [554, 286] on link "2" at bounding box center [553, 285] width 11 height 13
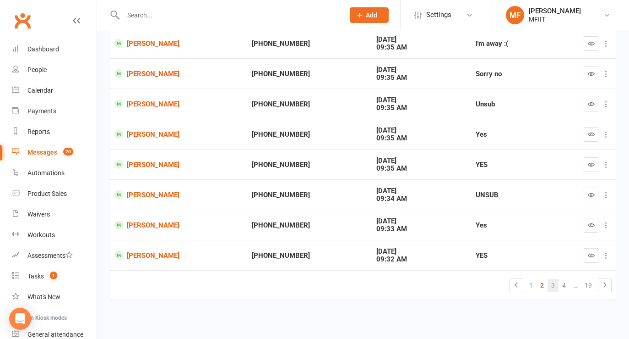
click at [553, 285] on link "3" at bounding box center [553, 285] width 11 height 13
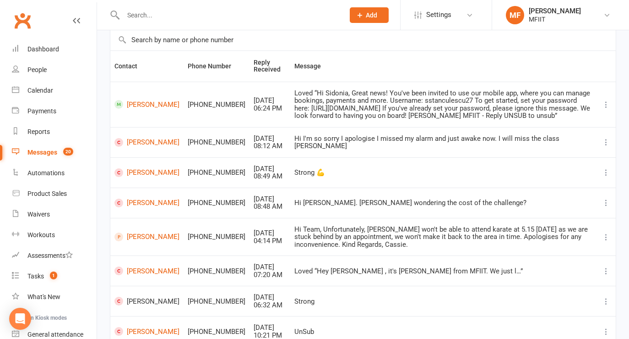
scroll to position [0, 0]
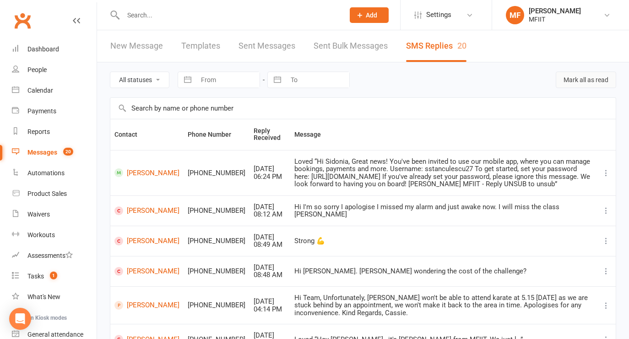
click at [599, 76] on button "Mark all as read" at bounding box center [586, 79] width 60 height 16
